Goal: Task Accomplishment & Management: Manage account settings

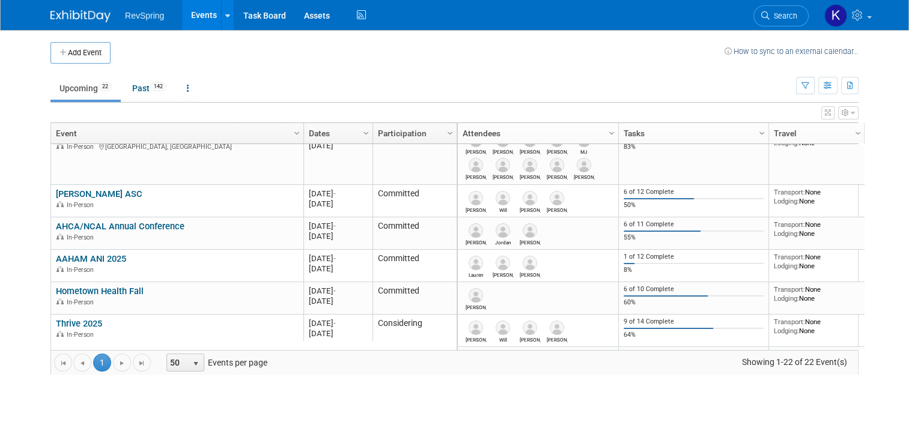
scroll to position [455, 0]
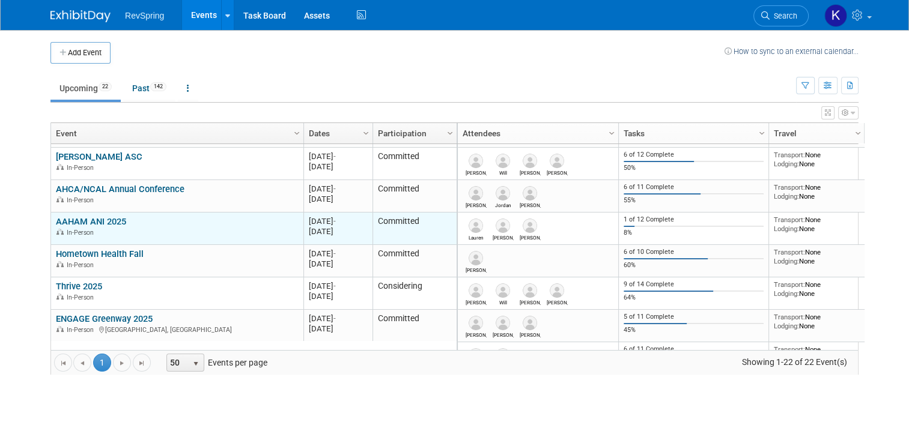
click at [87, 216] on link "AAHAM ANI 2025" at bounding box center [91, 221] width 70 height 11
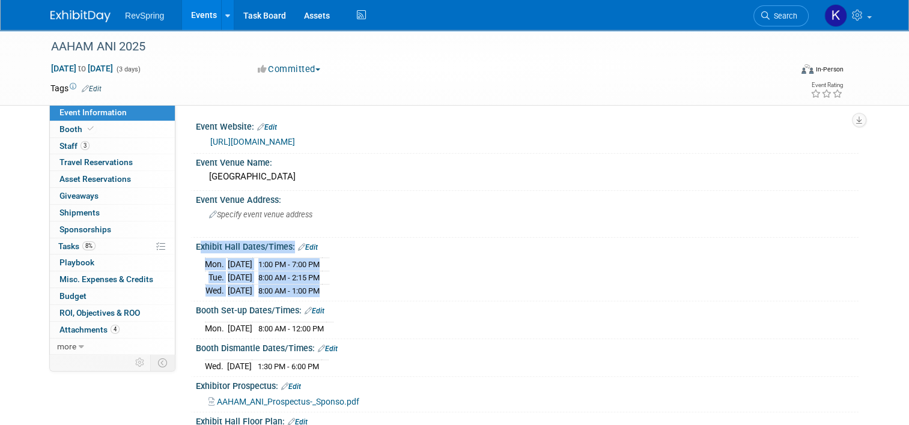
drag, startPoint x: 344, startPoint y: 290, endPoint x: 186, endPoint y: 244, distance: 164.6
click at [190, 244] on div "Exhibit Hall Dates/Times: Edit Mon. Oct 20, 2025 1:00 PM - 7:00 PM Tue. Oct 21,…" at bounding box center [524, 270] width 668 height 64
copy div "Exhibit Hall Dates/Times: Edit Mon. Oct 20, 2025 1:00 PM - 7:00 PM Tue. Oct 21,…"
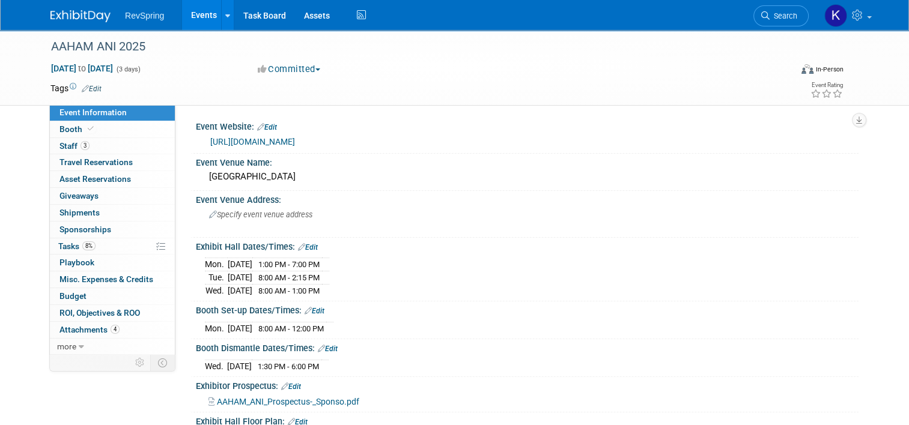
click at [733, 316] on div "Mon. Oct 20, 2025 8:00 AM - 12:00 PM Save Changes Cancel" at bounding box center [527, 326] width 663 height 20
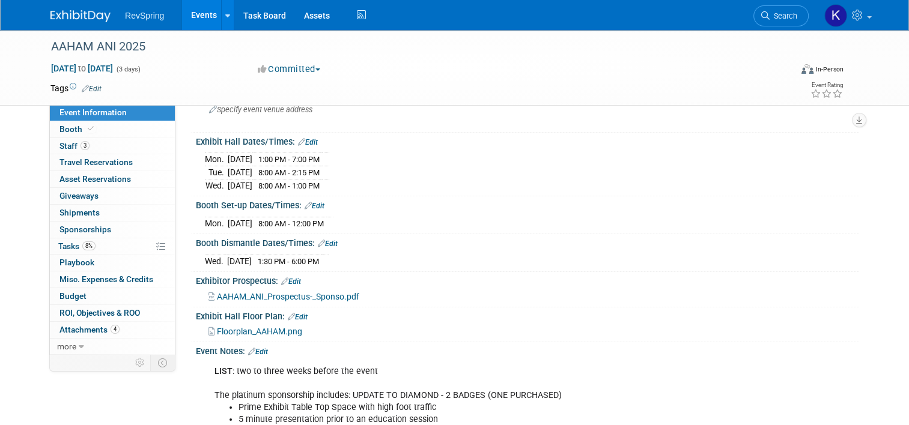
scroll to position [47, 0]
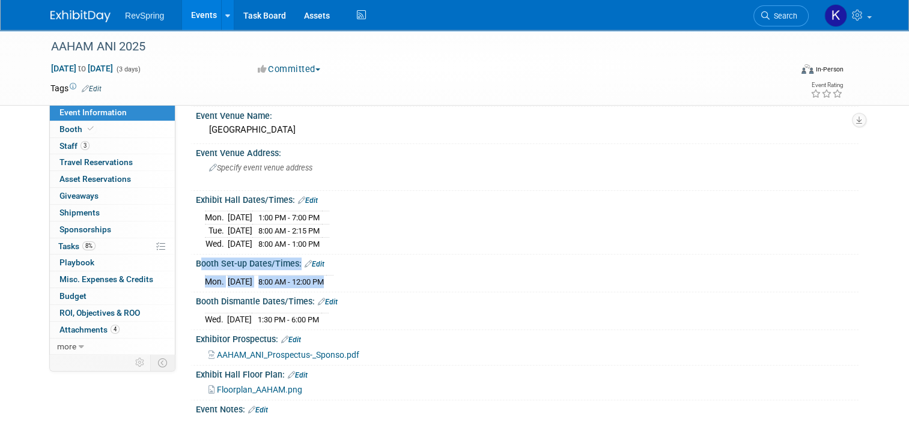
drag, startPoint x: 350, startPoint y: 272, endPoint x: 183, endPoint y: 261, distance: 167.4
click at [190, 261] on div "Booth Set-up Dates/Times: Edit Mon. Oct 20, 2025 8:00 AM - 12:00 PM Save Change…" at bounding box center [524, 274] width 668 height 38
copy div "Booth Set-up Dates/Times: Edit Mon. Oct 20, 2025 8:00 AM - 12:00 PM"
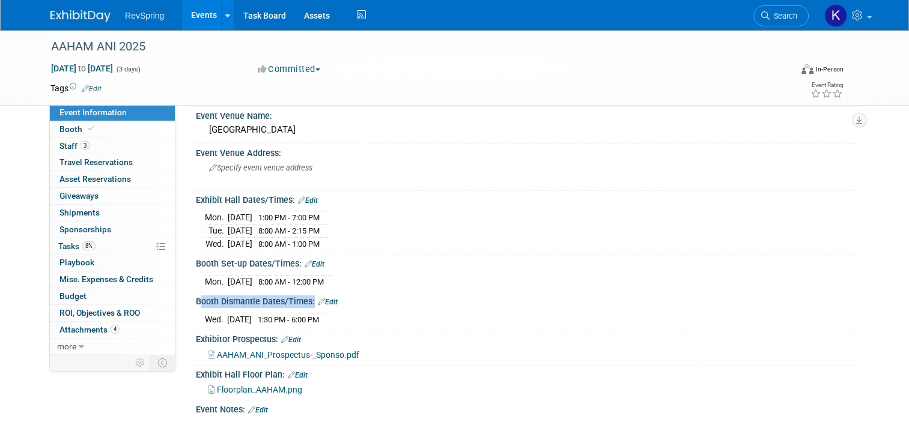
drag, startPoint x: 346, startPoint y: 317, endPoint x: 187, endPoint y: 296, distance: 160.7
click at [190, 296] on div "Booth Dismantle Dates/Times: Edit Wed. Oct 22, 2025 1:30 PM - 6:00 PM Save Chan…" at bounding box center [524, 312] width 668 height 38
copy div "Booth Dismantle Dates/Times: Edit"
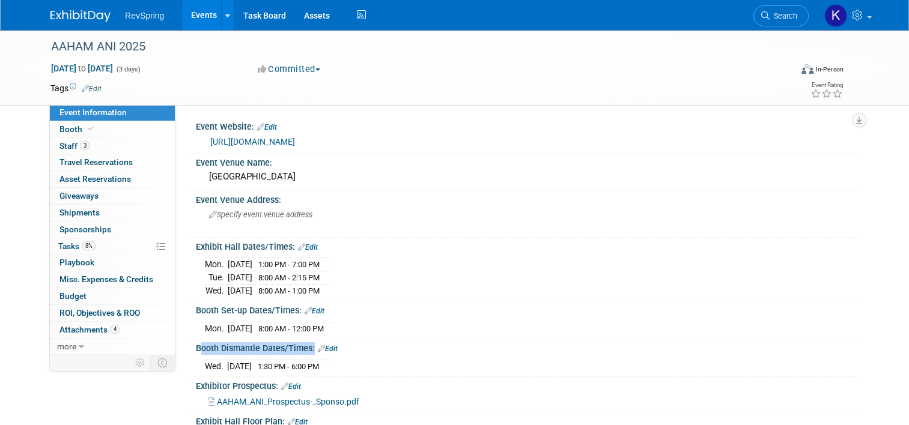
click at [262, 142] on link "[URL][DOMAIN_NAME]" at bounding box center [252, 142] width 85 height 10
click at [91, 148] on link "3 Staff 3" at bounding box center [112, 146] width 125 height 16
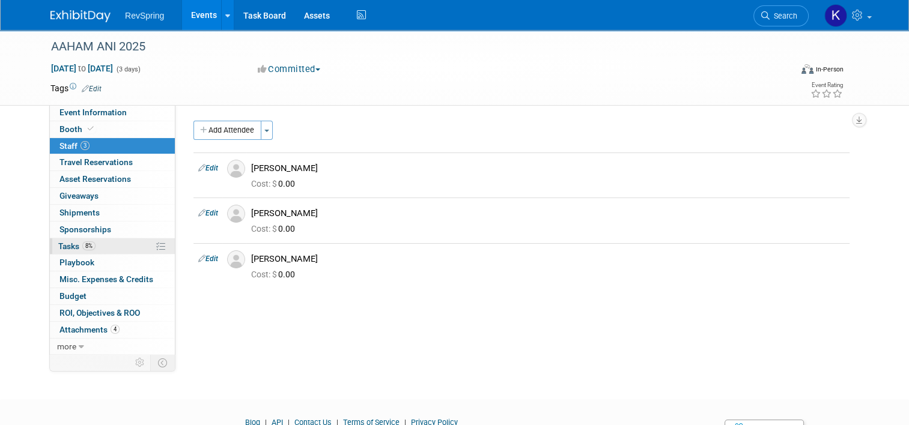
click at [120, 240] on link "8% Tasks 8%" at bounding box center [112, 247] width 125 height 16
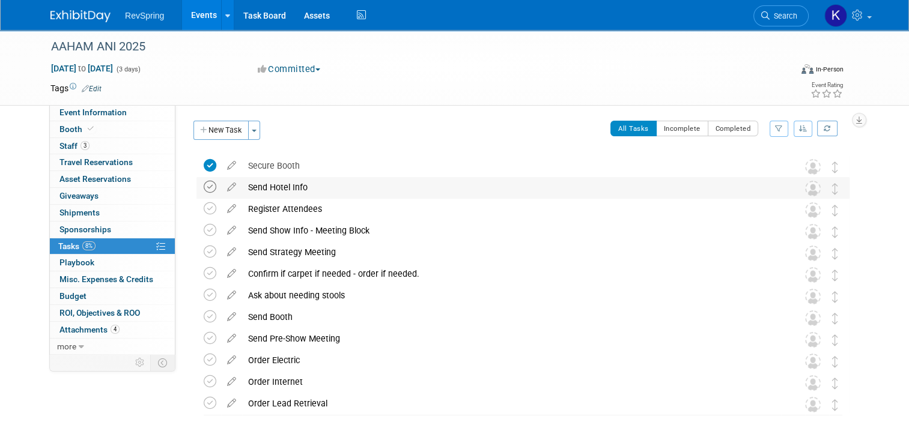
click at [204, 183] on icon at bounding box center [210, 187] width 13 height 13
click at [204, 205] on icon at bounding box center [210, 208] width 13 height 13
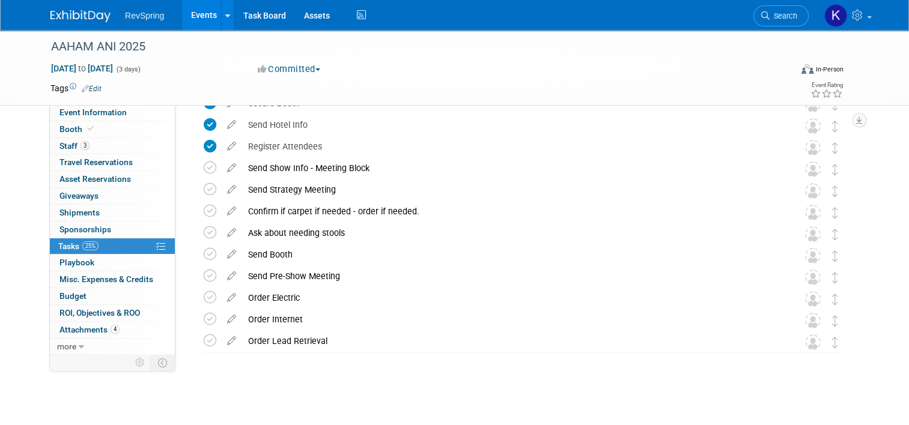
click at [196, 5] on link "Events" at bounding box center [204, 15] width 44 height 30
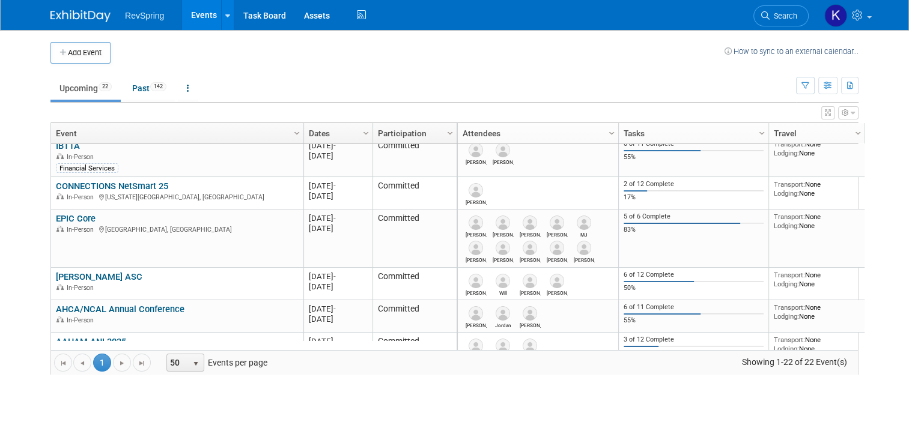
scroll to position [397, 0]
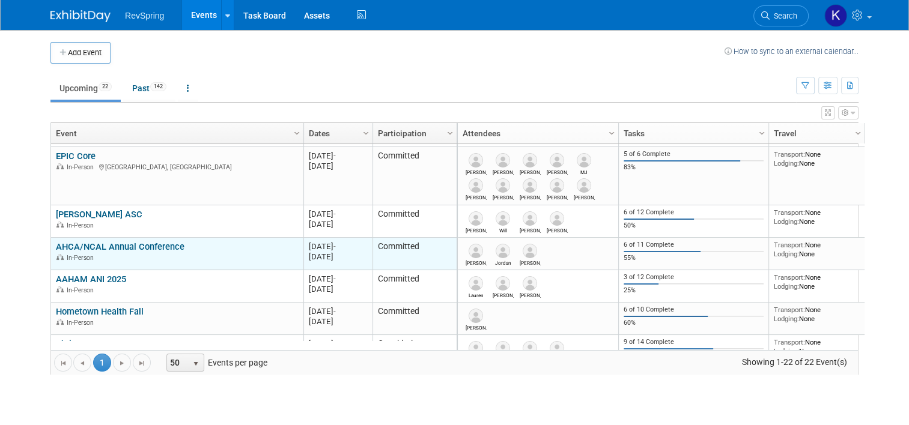
click at [124, 242] on link "AHCA/NCAL Annual Conference" at bounding box center [120, 247] width 129 height 11
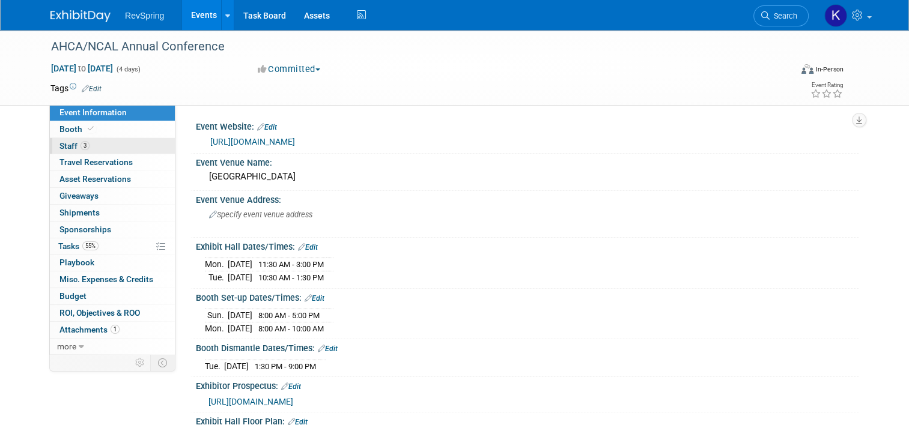
click at [68, 145] on span "Staff 3" at bounding box center [74, 146] width 30 height 10
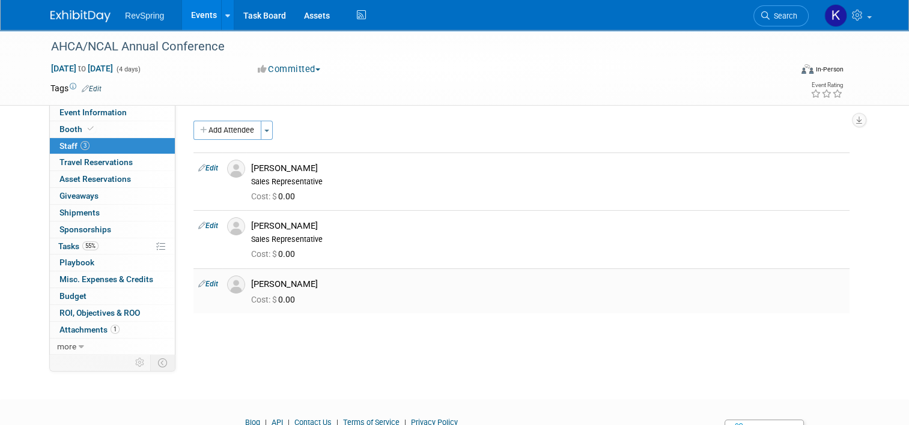
click at [205, 278] on td "Edit" at bounding box center [207, 291] width 29 height 45
click at [205, 280] on link "Edit" at bounding box center [208, 284] width 20 height 8
select select "94c66fe3-cbdb-4a6d-ad5d-1c90e3805041"
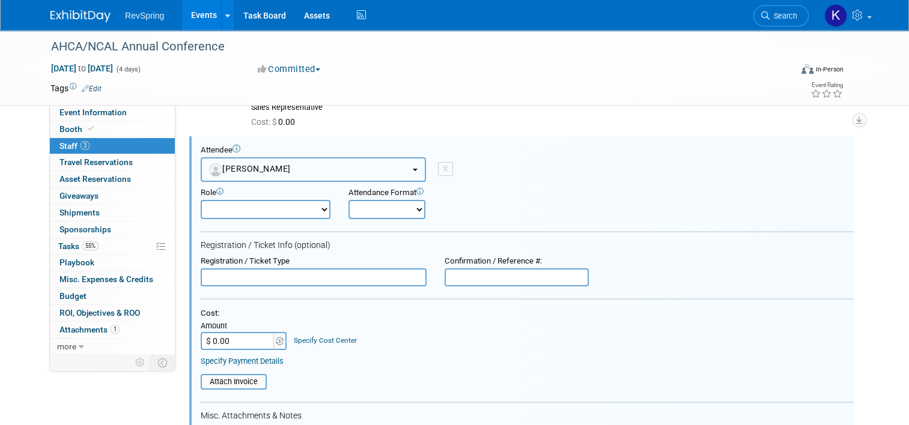
click at [290, 161] on button "Nicole Boyle" at bounding box center [313, 169] width 225 height 25
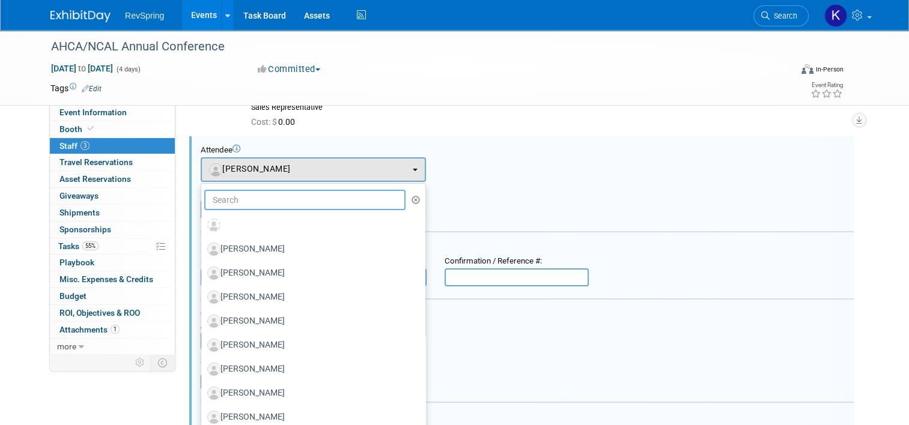
click at [262, 206] on input "text" at bounding box center [304, 200] width 201 height 20
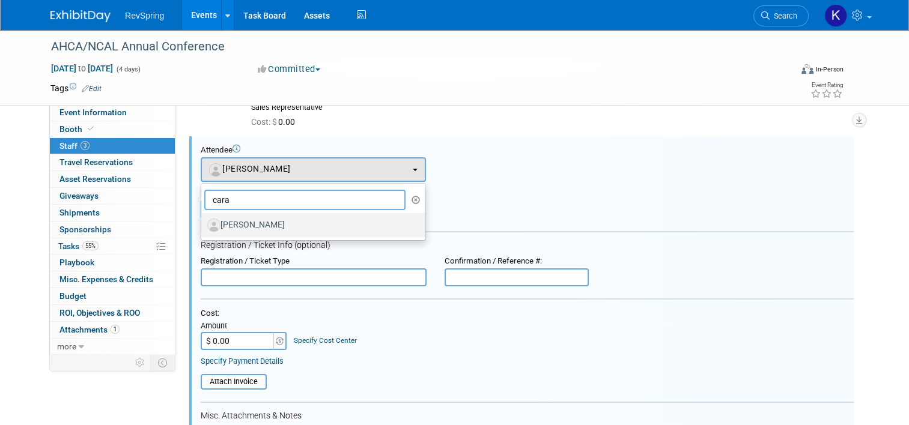
type input "cara"
click at [239, 216] on label "[PERSON_NAME]" at bounding box center [310, 225] width 206 height 19
click at [203, 220] on input "[PERSON_NAME]" at bounding box center [199, 224] width 8 height 8
select select "30f8d625-6a50-43dd-ac32-7ebf1d1f43df"
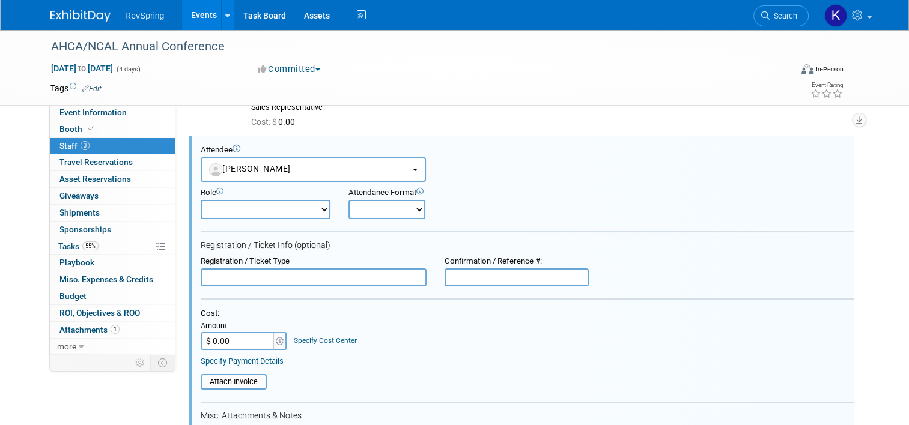
scroll to position [451, 0]
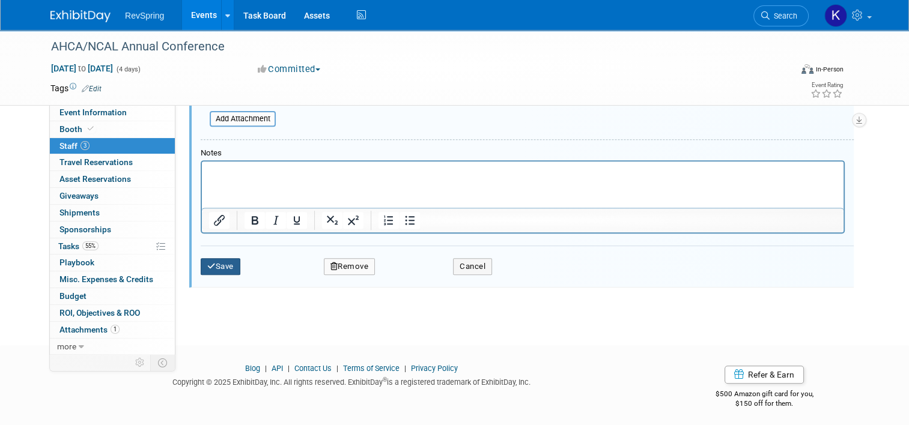
click at [216, 267] on button "Save" at bounding box center [221, 266] width 40 height 17
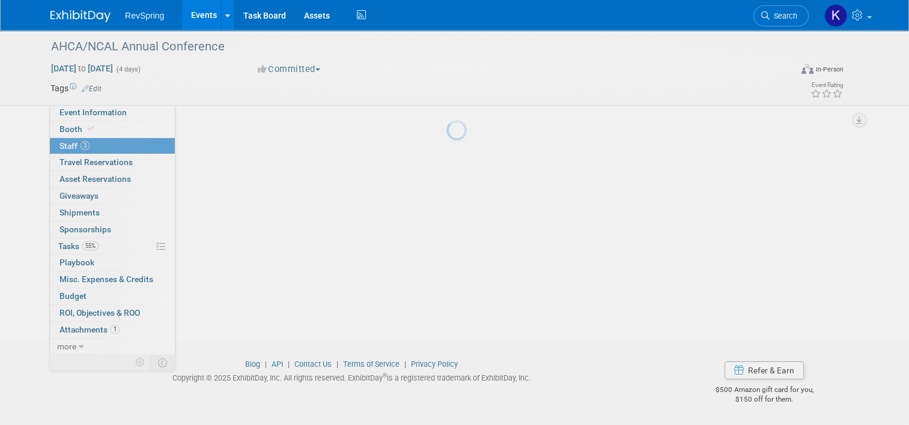
scroll to position [58, 0]
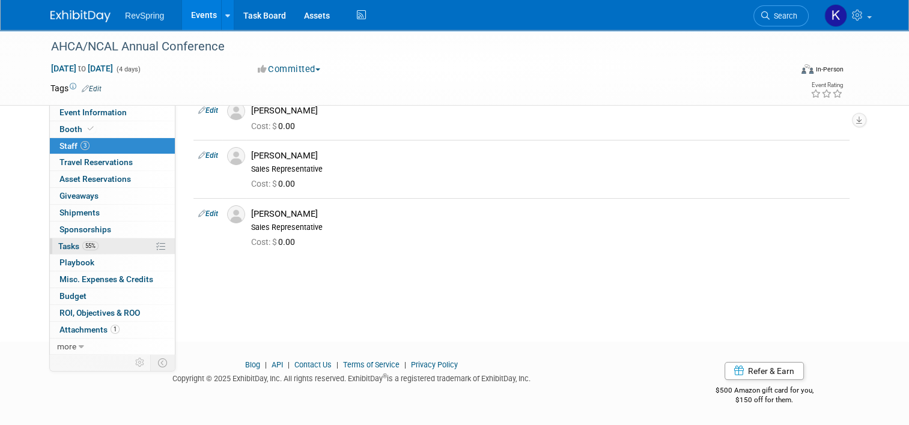
click at [86, 249] on span "55%" at bounding box center [90, 246] width 16 height 9
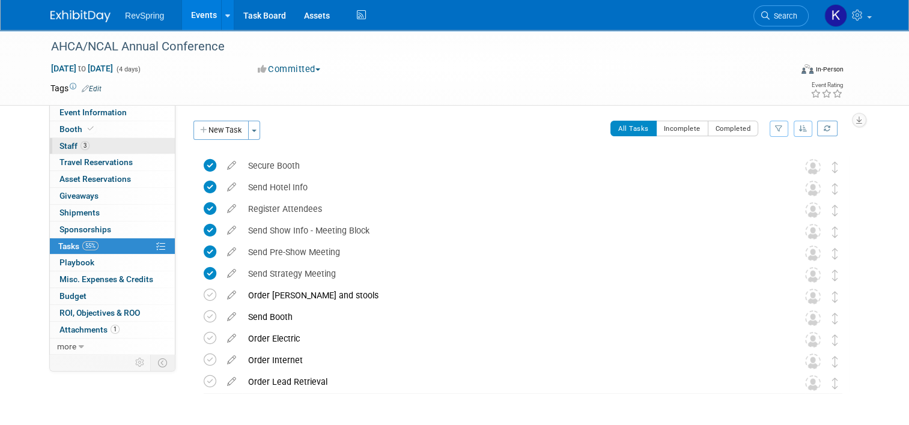
click at [81, 146] on span "3" at bounding box center [85, 145] width 9 height 9
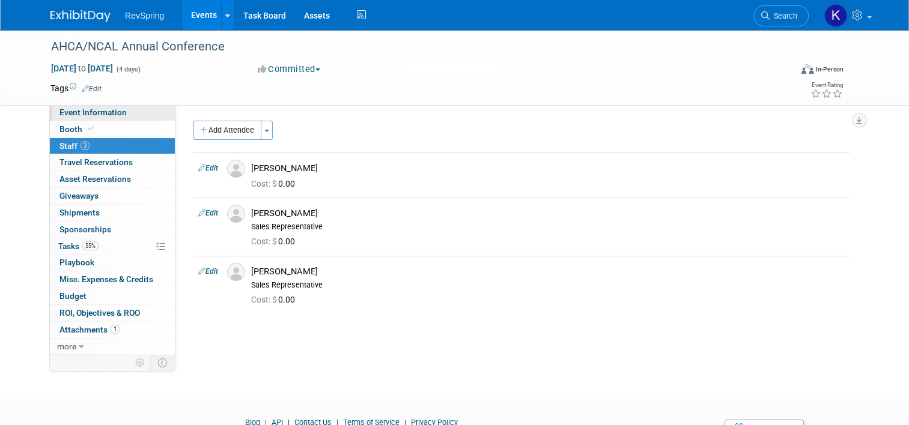
click at [135, 117] on link "Event Information" at bounding box center [112, 113] width 125 height 16
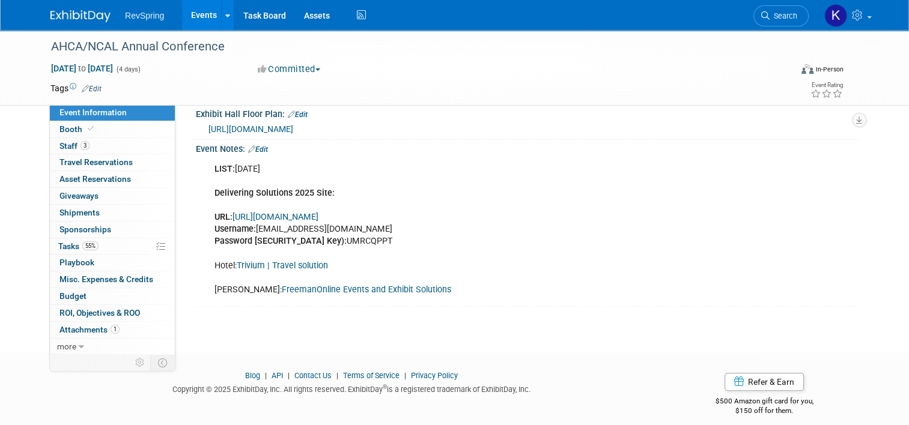
scroll to position [308, 0]
click at [318, 222] on link "https://www.conferenceharvester.com/harvester2expw/login.asp?EventKey=LLSJNNZJ" at bounding box center [276, 217] width 86 height 10
click at [770, 13] on icon at bounding box center [765, 15] width 8 height 8
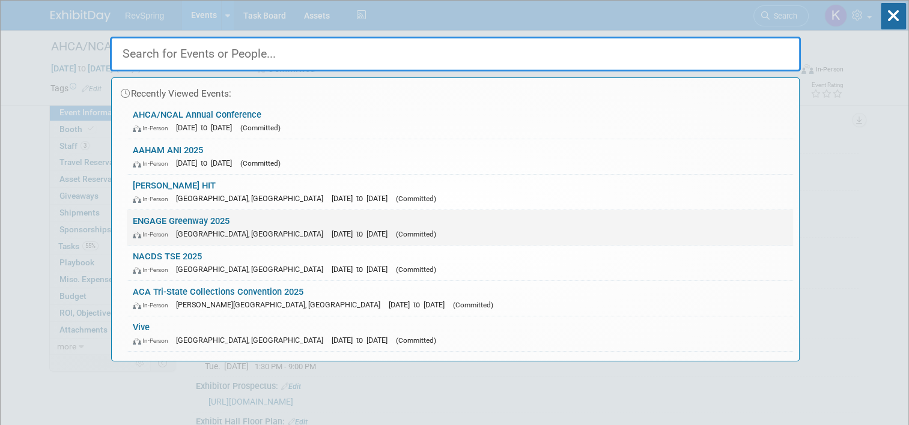
click at [502, 219] on link "ENGAGE Greenway 2025 In-Person Tampa, FL Nov 5, 2025 to Nov 7, 2025 (Committed)" at bounding box center [460, 227] width 666 height 35
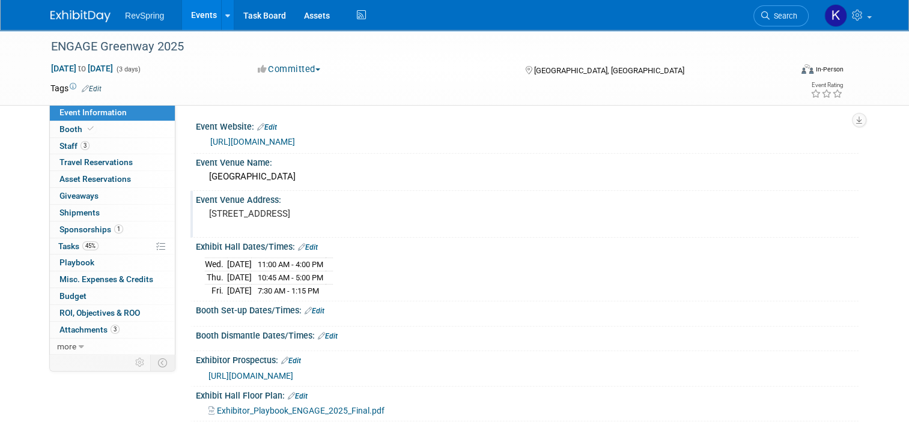
drag, startPoint x: 0, startPoint y: 0, endPoint x: 502, endPoint y: 219, distance: 547.3
click at [502, 219] on div "Event Venue Address: [STREET_ADDRESS]" at bounding box center [524, 214] width 668 height 46
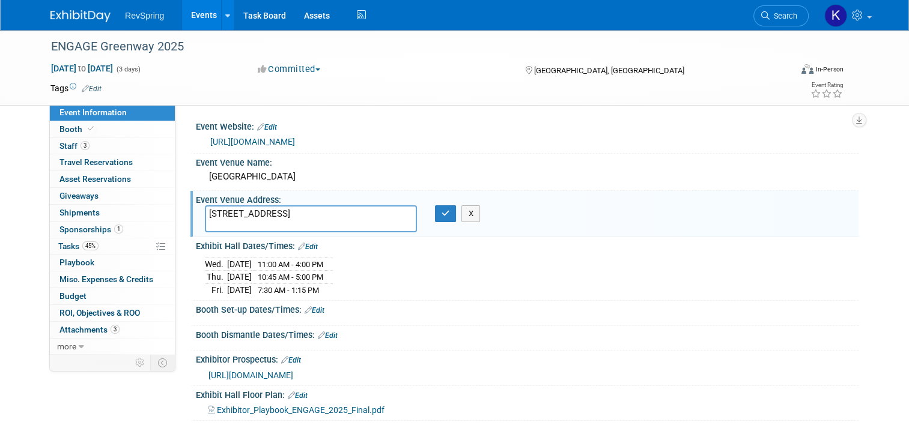
click at [502, 219] on div "Event Venue Address: [STREET_ADDRESS] [STREET_ADDRESS] X" at bounding box center [524, 214] width 668 height 46
click at [94, 385] on div "Event Information Event Info Booth Booth 3 Staff 3 Staff 0 Travel Reservations …" at bounding box center [454, 417] width 826 height 775
click at [342, 295] on div "[DATE] 11:00 AM - 4:00 PM [DATE] 10:45 AM - 5:00 PM [DATE] 7:30 AM - 1:15 PM Sa…" at bounding box center [527, 275] width 663 height 46
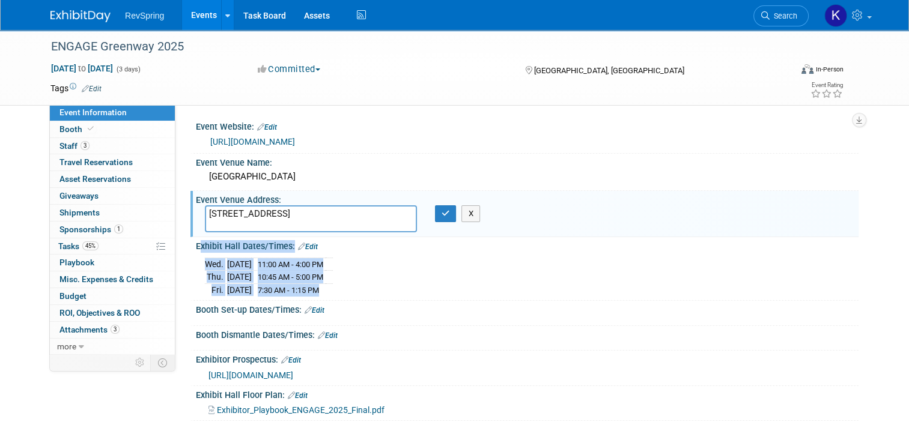
drag, startPoint x: 342, startPoint y: 293, endPoint x: 188, endPoint y: 246, distance: 161.4
click at [190, 246] on div "Exhibit Hall Dates/Times: Edit [DATE] 11:00 AM - 4:00 PM [DATE] 10:45 AM - 5:00…" at bounding box center [524, 269] width 668 height 64
copy div "Exhibit Hall Dates/Times: Edit [DATE] 11:00 AM - 4:00 PM [DATE] 10:45 AM - 5:00…"
click at [115, 247] on link "45% Tasks 45%" at bounding box center [112, 247] width 125 height 16
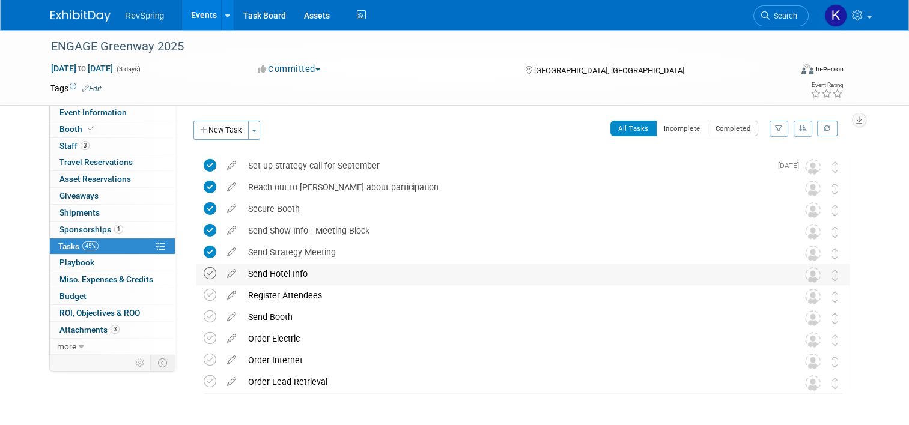
click at [204, 275] on icon at bounding box center [210, 273] width 13 height 13
click at [200, 14] on link "Events" at bounding box center [204, 15] width 44 height 30
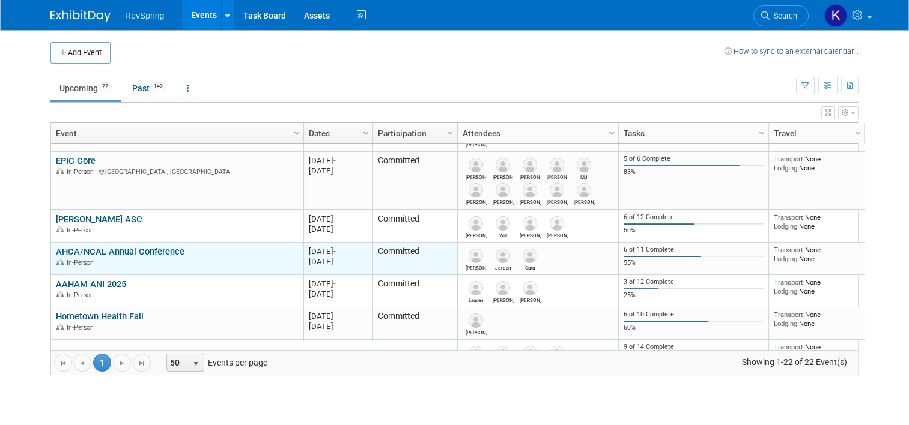
click at [109, 252] on link "AHCA/NCAL Annual Conference" at bounding box center [120, 251] width 129 height 11
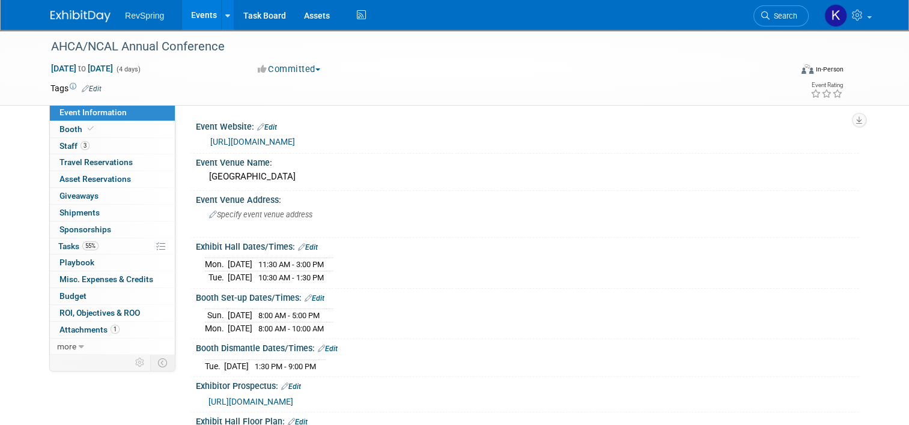
scroll to position [172, 0]
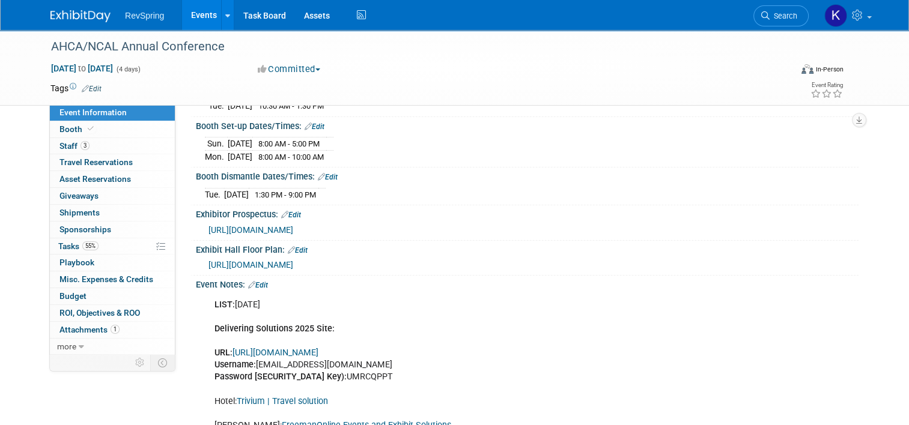
click at [260, 290] on link "Edit" at bounding box center [258, 285] width 20 height 8
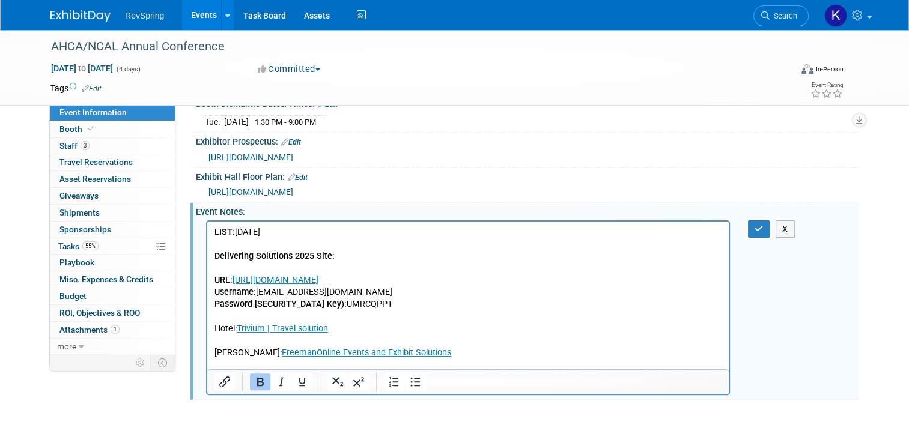
scroll to position [244, 0]
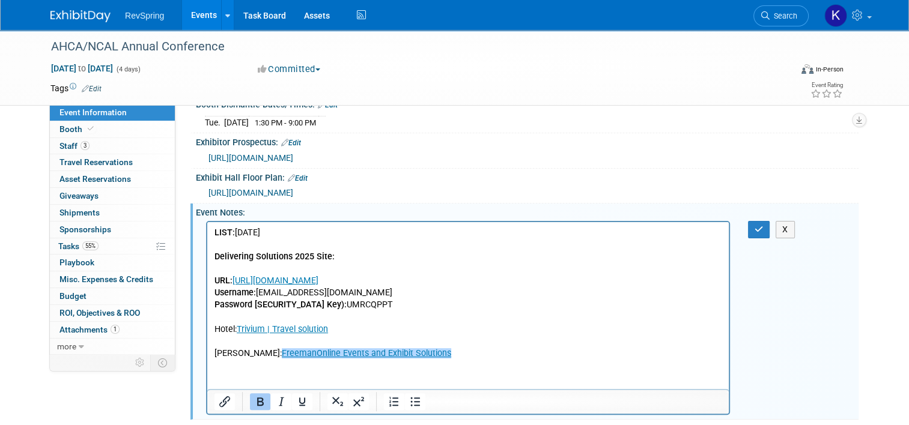
click at [477, 357] on p "LIST: September 19 Delivering Solutions 2025 Site: URL: https://www.conferenceh…" at bounding box center [468, 293] width 508 height 133
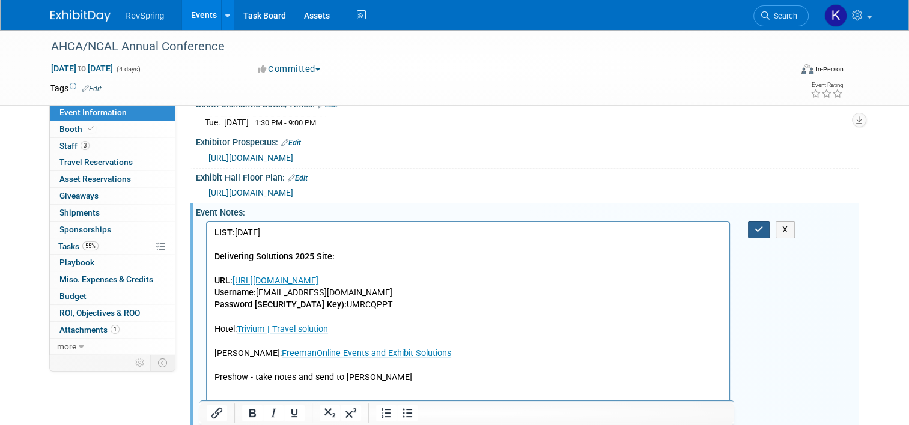
click at [754, 233] on button "button" at bounding box center [759, 229] width 22 height 17
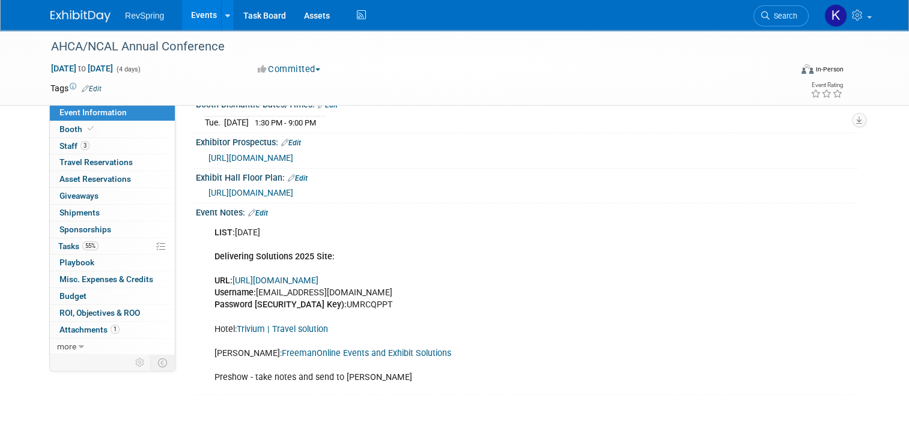
click at [195, 19] on link "Events" at bounding box center [204, 15] width 44 height 30
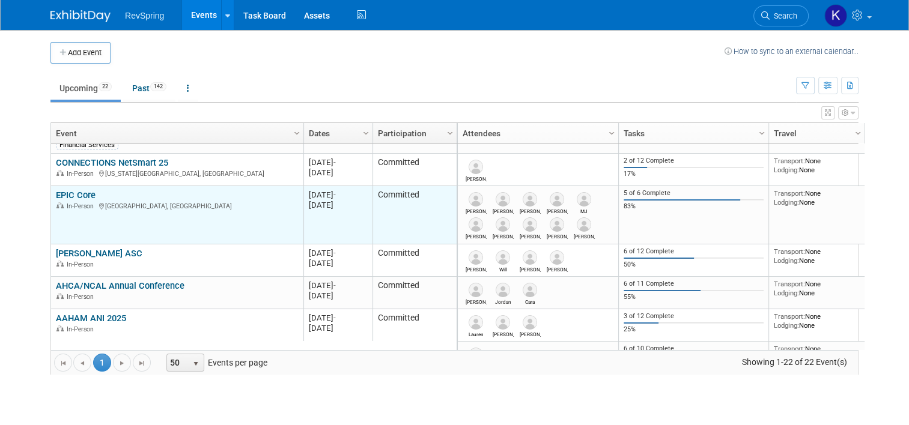
scroll to position [385, 0]
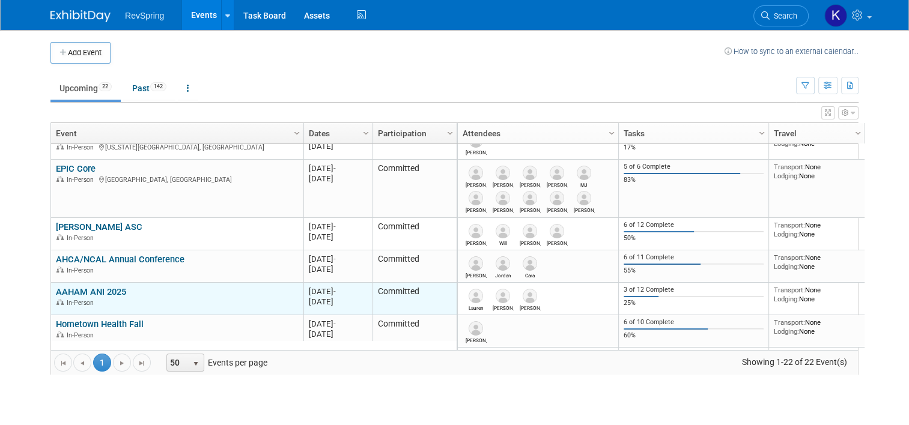
click at [97, 293] on link "AAHAM ANI 2025" at bounding box center [91, 292] width 70 height 11
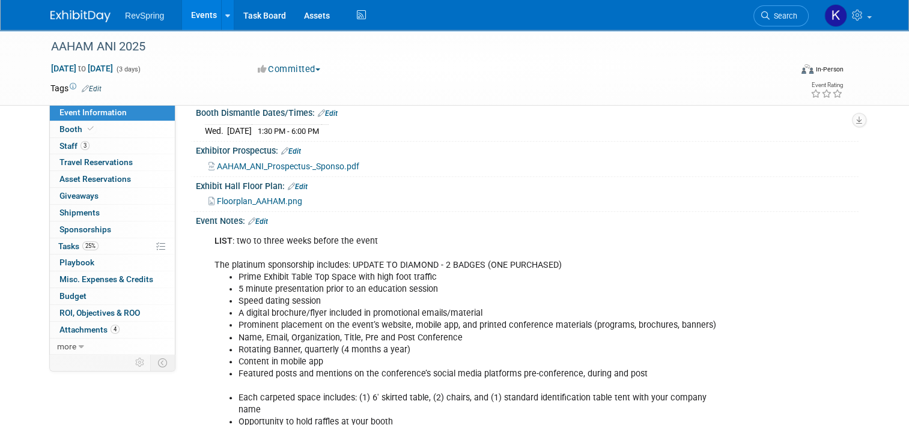
scroll to position [237, 0]
